Goal: Task Accomplishment & Management: Use online tool/utility

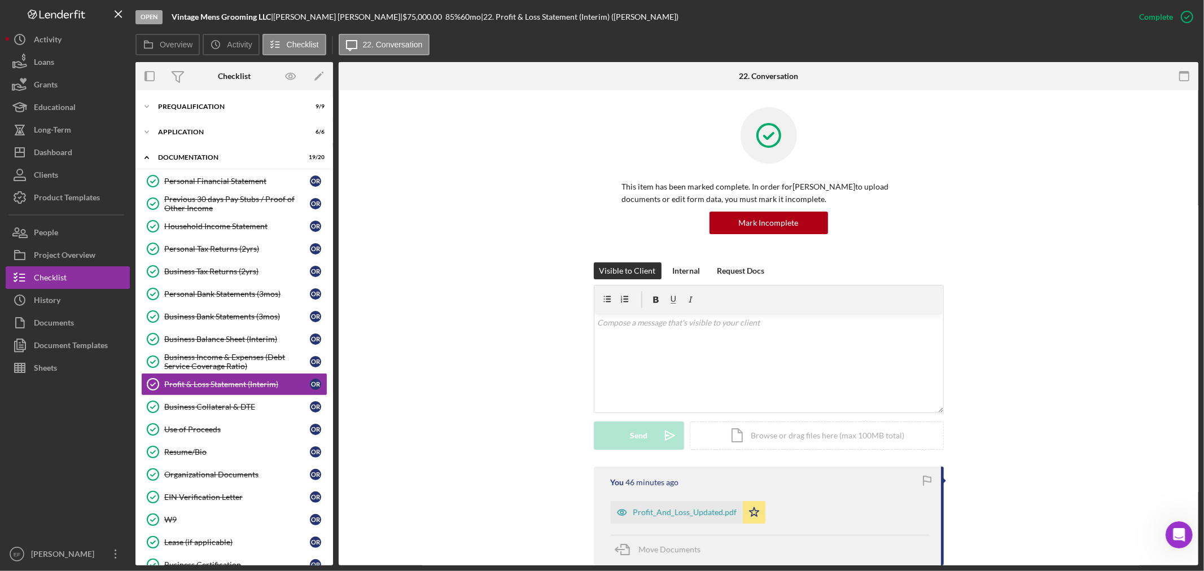
scroll to position [125, 0]
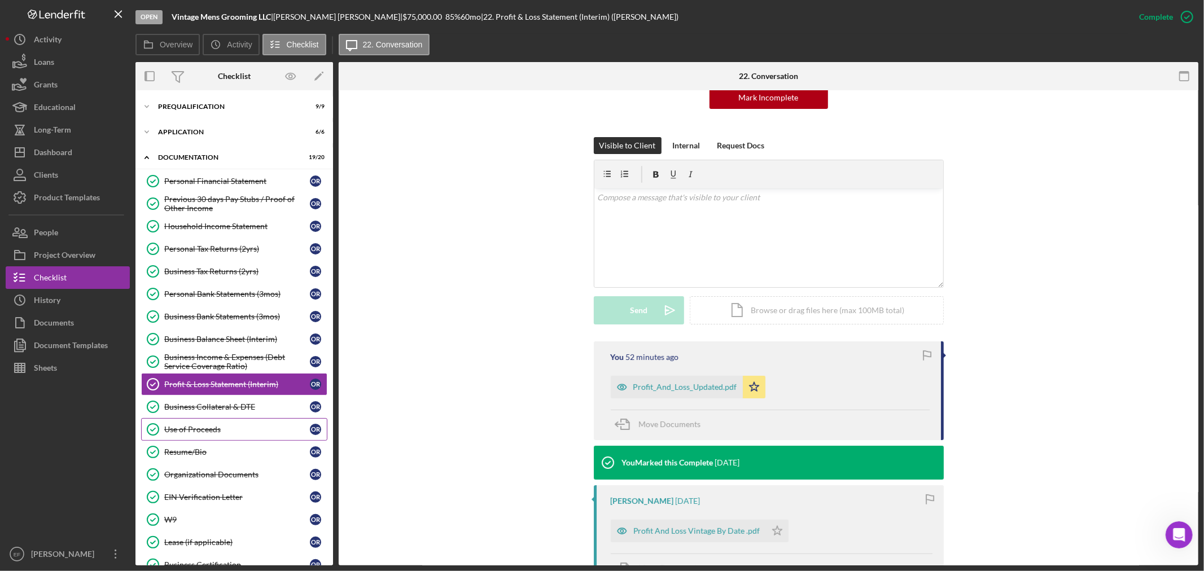
click at [181, 434] on div "Use of Proceeds" at bounding box center [237, 429] width 146 height 9
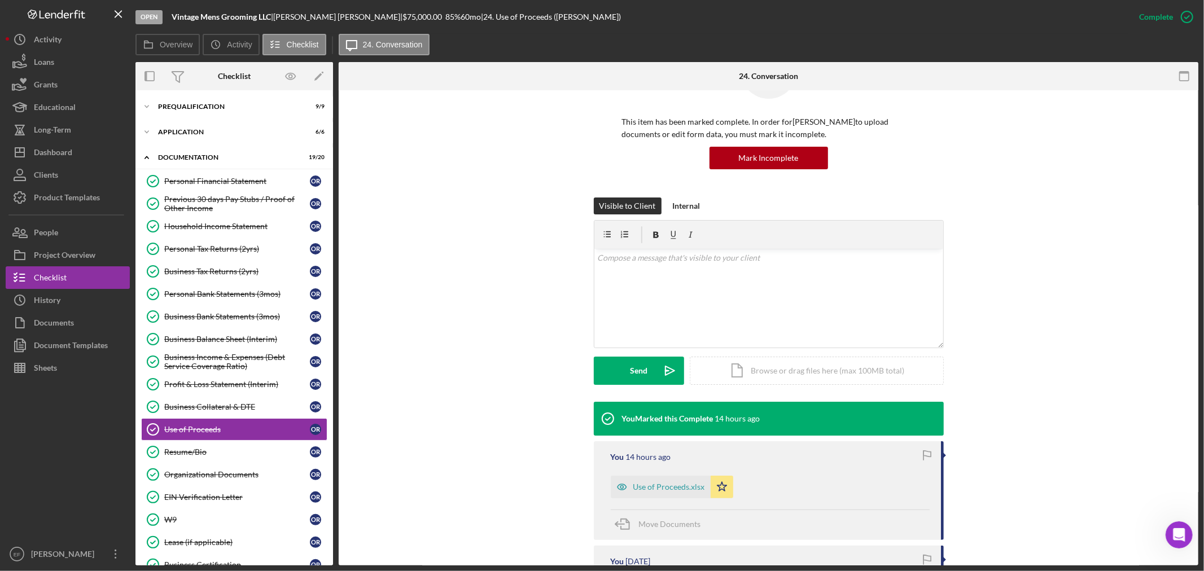
scroll to position [125, 0]
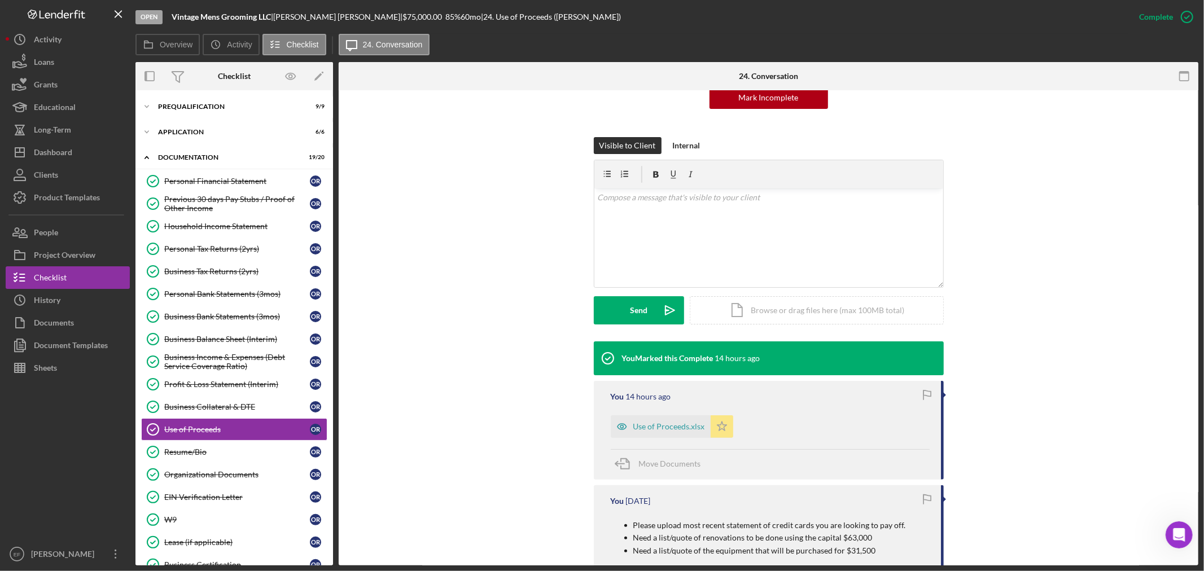
click at [722, 422] on icon "Icon/Star" at bounding box center [721, 426] width 23 height 23
click at [630, 317] on div "Upload" at bounding box center [638, 310] width 25 height 28
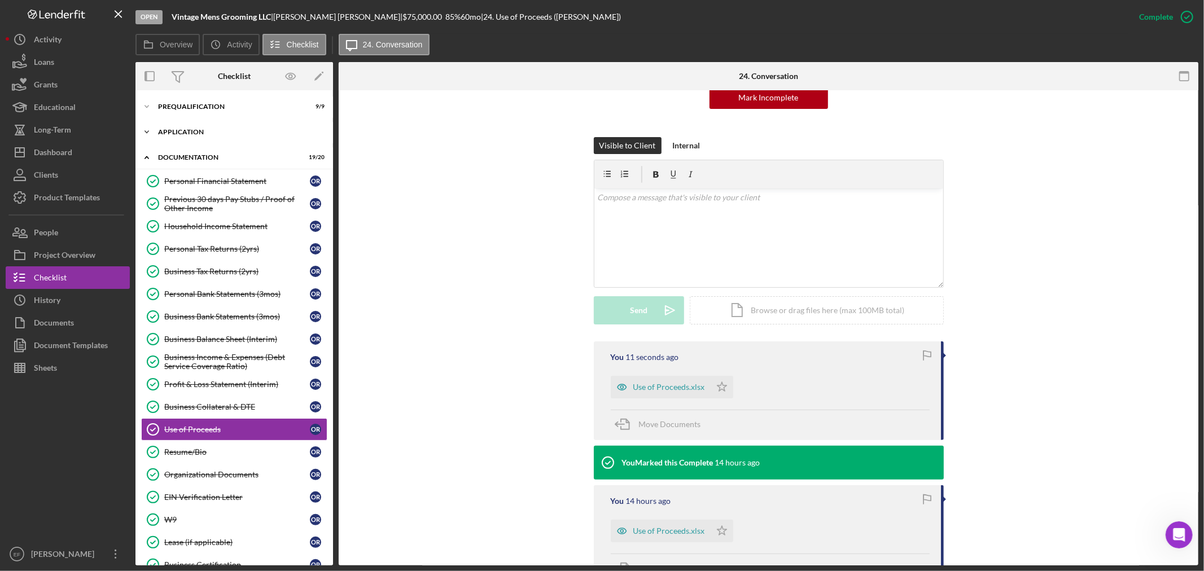
click at [201, 125] on div "Icon/Expander Application 6 / 6" at bounding box center [234, 132] width 198 height 23
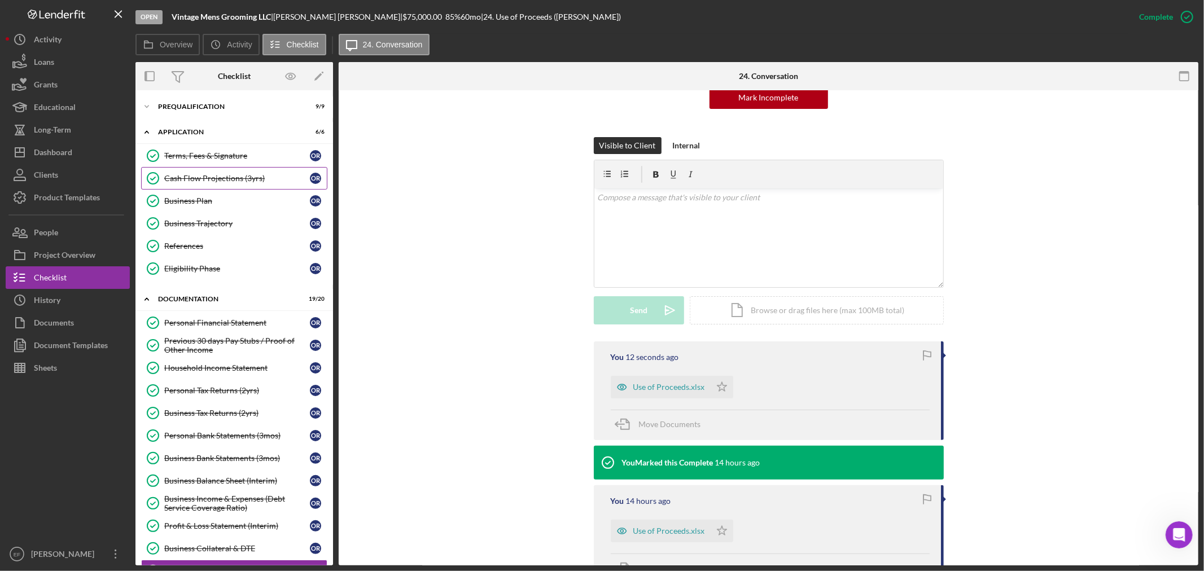
click at [217, 179] on div "Cash Flow Projections (3yrs)" at bounding box center [237, 178] width 146 height 9
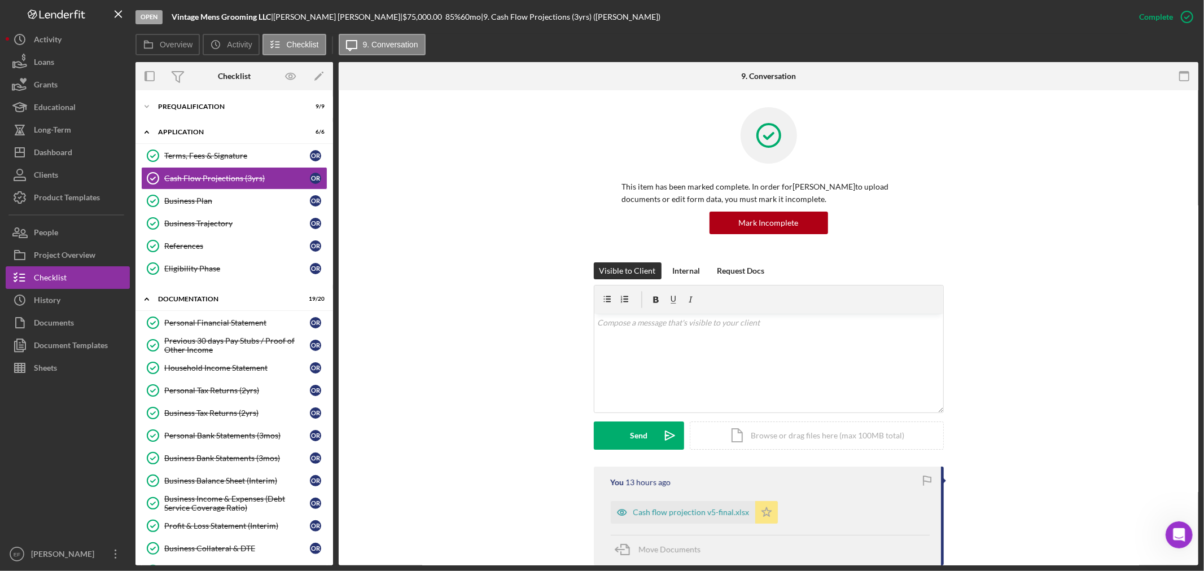
click at [764, 512] on icon "Icon/Star" at bounding box center [766, 512] width 23 height 23
click at [640, 446] on div "Upload" at bounding box center [638, 436] width 25 height 28
click at [764, 516] on polygon "button" at bounding box center [766, 511] width 10 height 9
click at [1106, 390] on div "Visible to Client Internal Request Docs v Color teal Color pink Remove color Ad…" at bounding box center [769, 364] width 826 height 204
click at [370, 218] on div "This item has been marked complete. In order for [PERSON_NAME] to upload docume…" at bounding box center [769, 184] width 826 height 155
